Goal: Navigation & Orientation: Find specific page/section

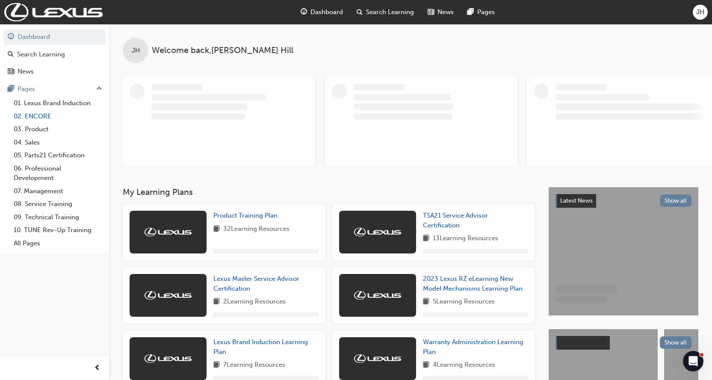
click at [35, 114] on link "02. ENCORE" at bounding box center [57, 116] width 95 height 13
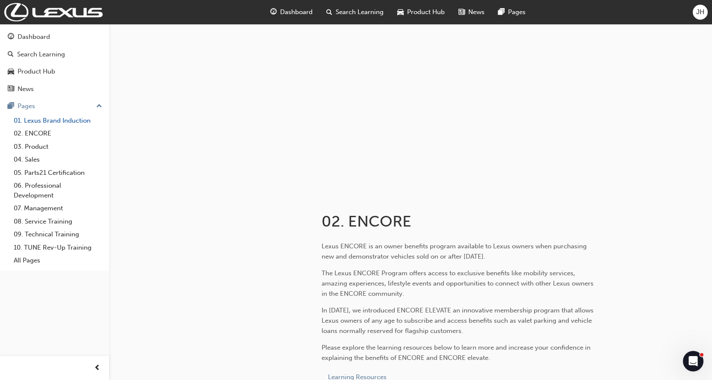
click at [68, 119] on link "01. Lexus Brand Induction" at bounding box center [57, 120] width 95 height 13
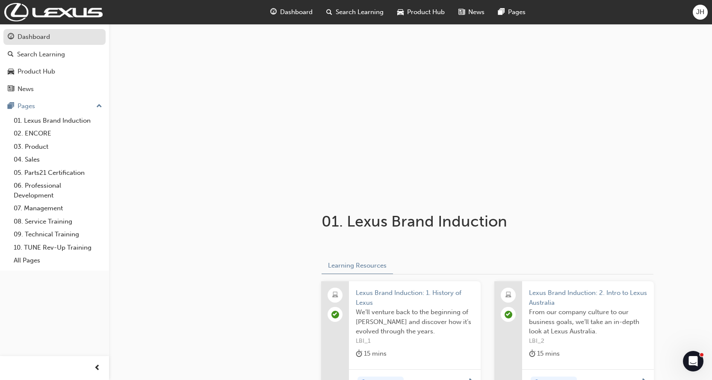
click at [30, 37] on div "Dashboard" at bounding box center [34, 37] width 33 height 10
